Goal: Task Accomplishment & Management: Complete application form

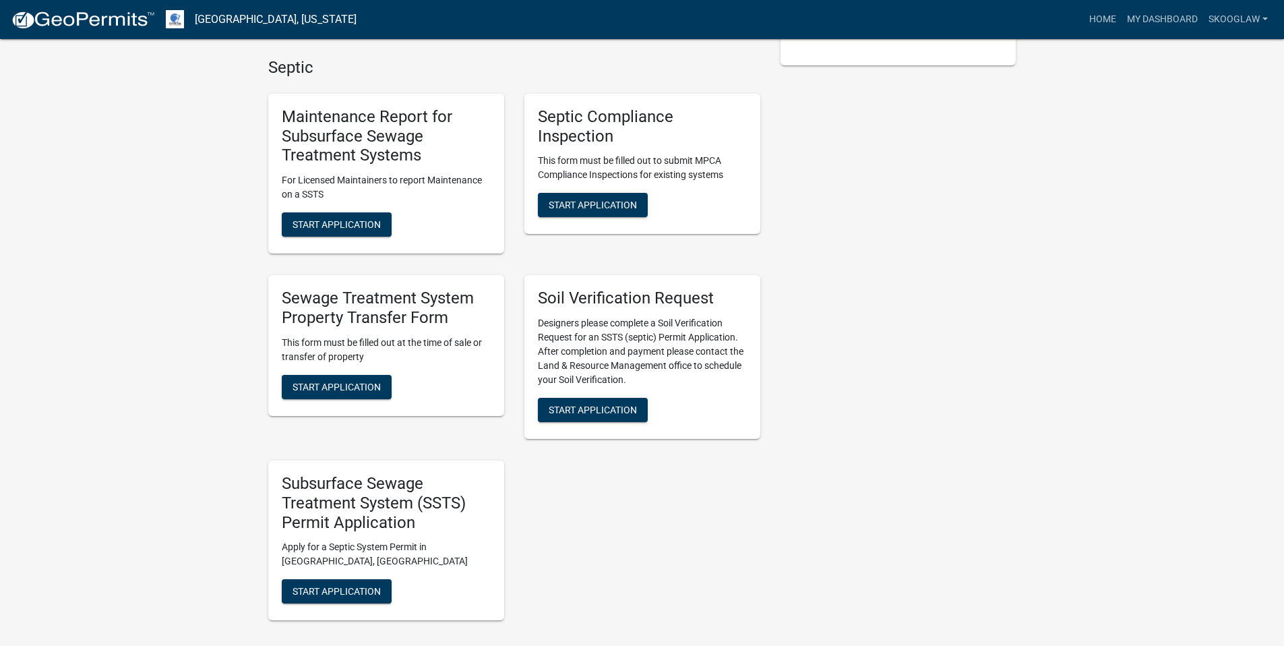
scroll to position [387, 0]
click at [324, 387] on span "Start Application" at bounding box center [336, 385] width 88 height 11
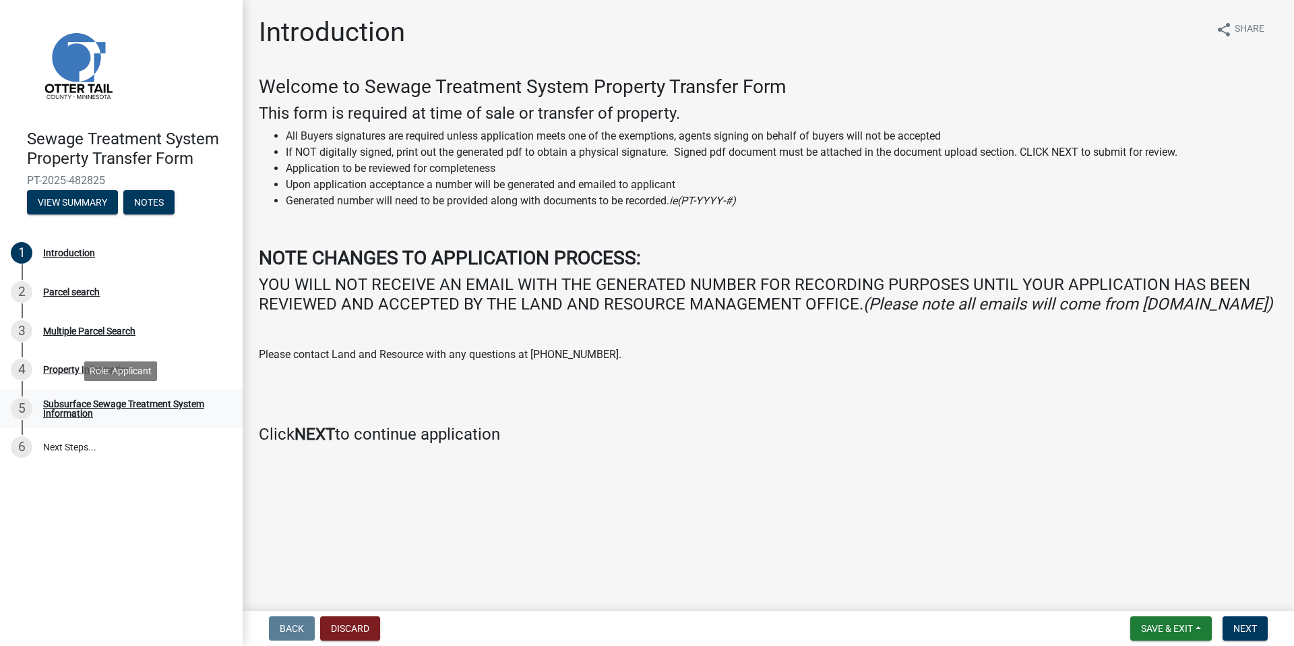
click at [106, 407] on div "Subsurface Sewage Treatment System Information" at bounding box center [132, 408] width 178 height 19
click at [1259, 629] on button "Next" at bounding box center [1244, 628] width 45 height 24
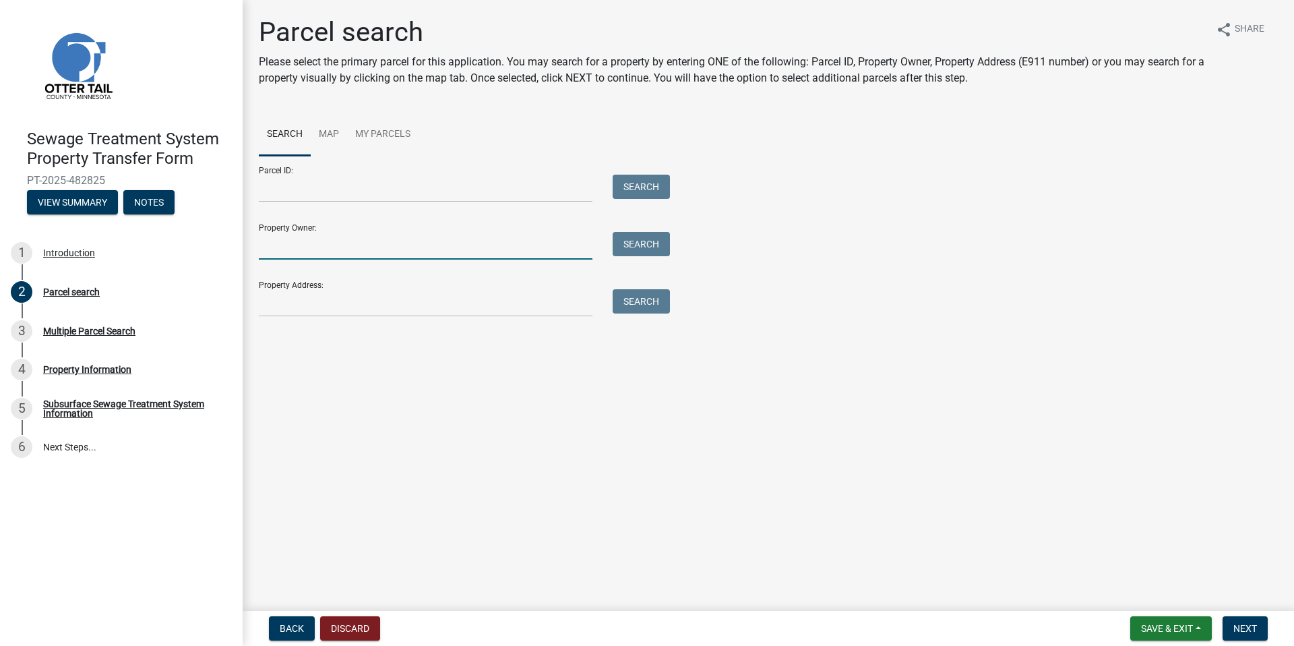
click at [301, 249] on input "Property Owner:" at bounding box center [426, 246] width 334 height 28
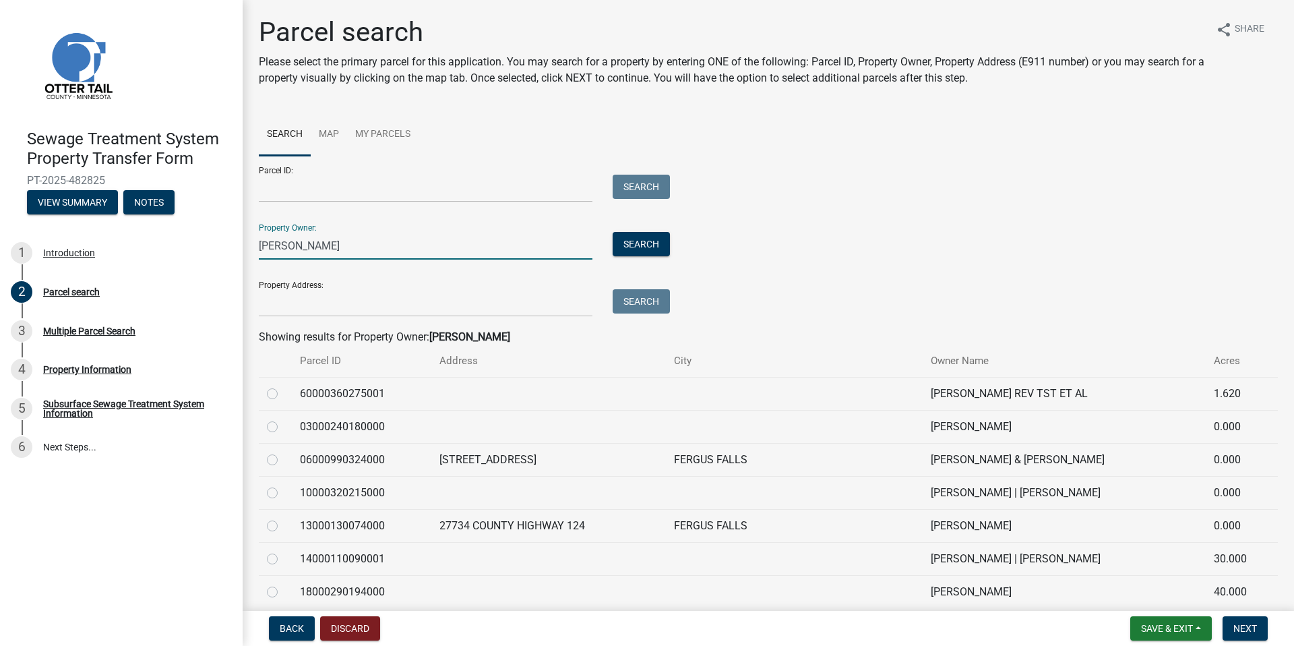
drag, startPoint x: 338, startPoint y: 245, endPoint x: 191, endPoint y: 227, distance: 147.3
click at [191, 227] on div "Sewage Treatment System Property Transfer Form PT-2025-482825 View Summary Note…" at bounding box center [647, 323] width 1294 height 646
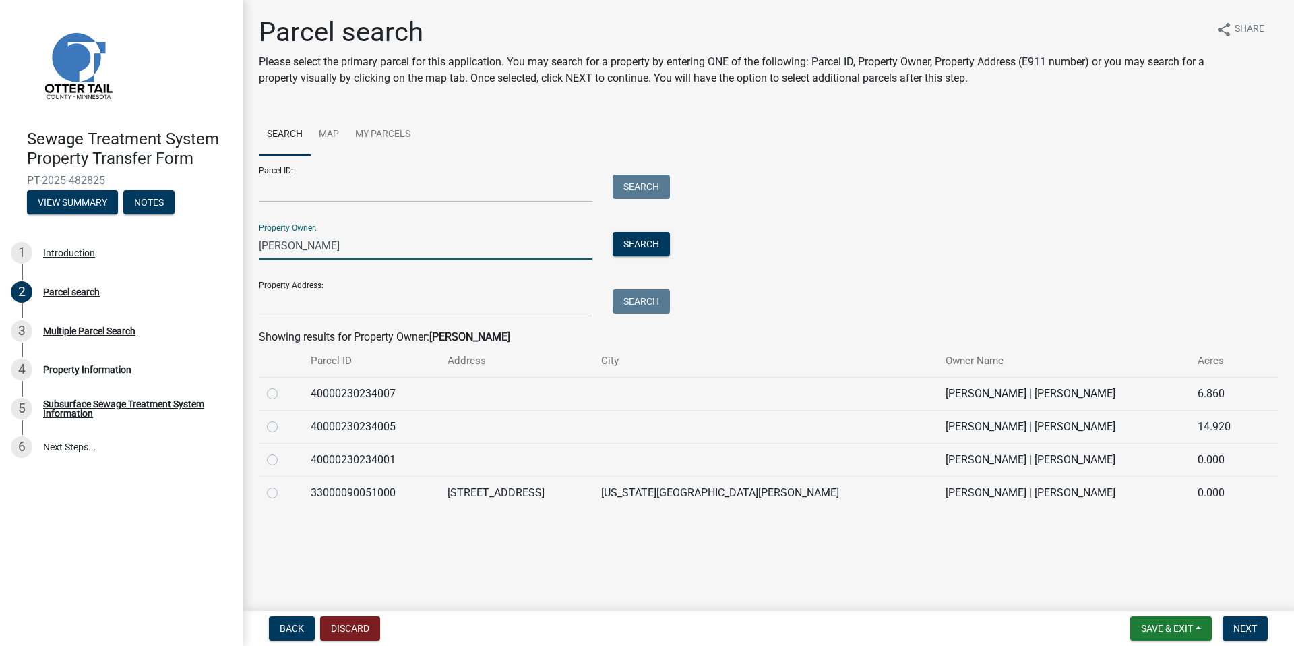
type input "[PERSON_NAME]"
click at [282, 392] on div at bounding box center [281, 393] width 28 height 16
click at [283, 385] on label at bounding box center [283, 385] width 0 height 0
click at [283, 394] on input "radio" at bounding box center [287, 389] width 9 height 9
radio input "true"
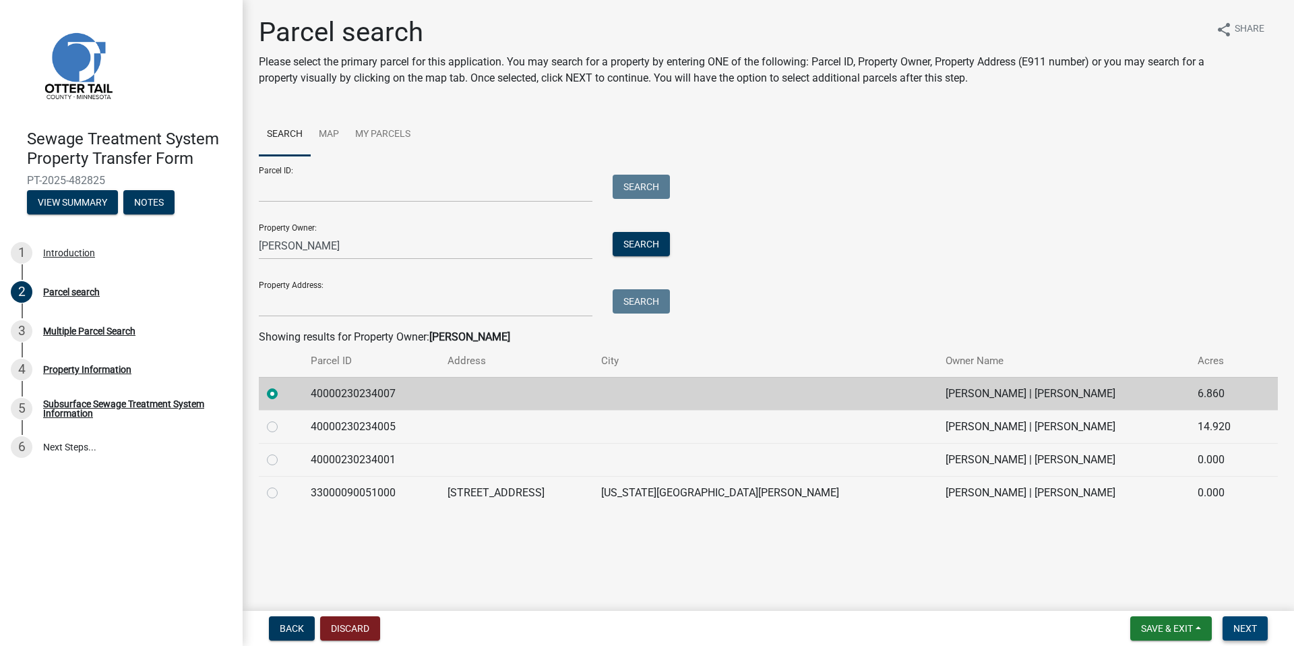
click at [1236, 629] on span "Next" at bounding box center [1245, 628] width 24 height 11
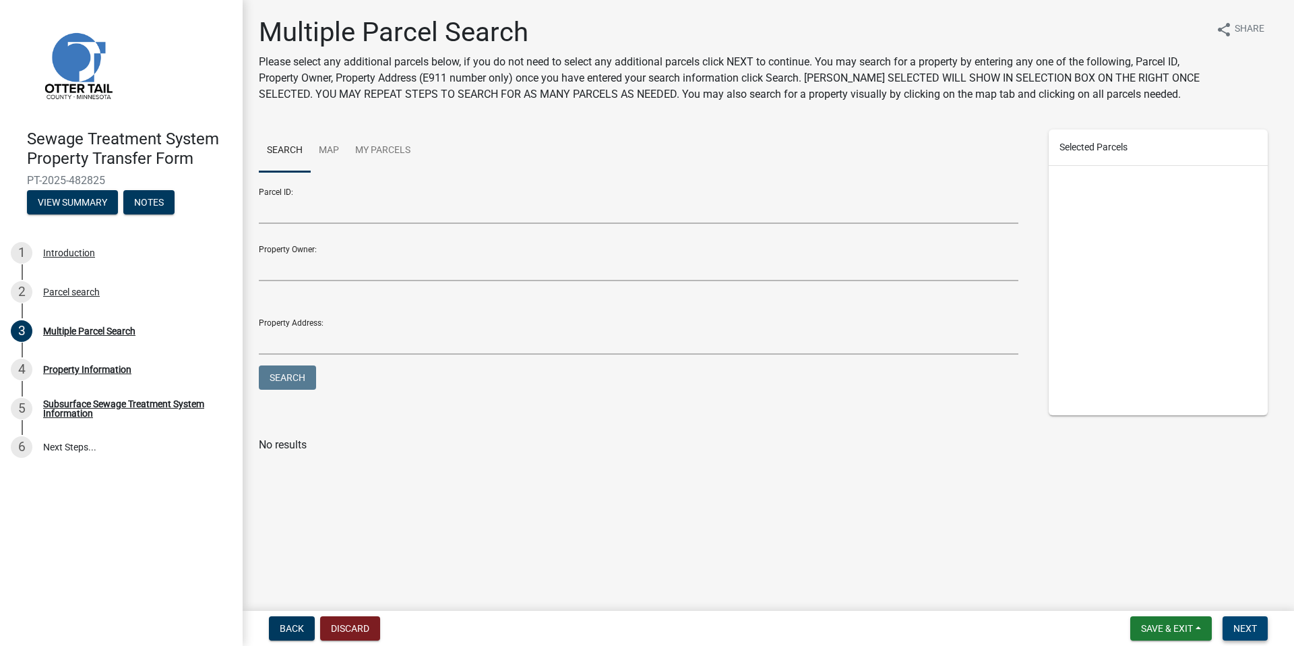
click at [1244, 623] on span "Next" at bounding box center [1245, 628] width 24 height 11
